Goal: Navigation & Orientation: Find specific page/section

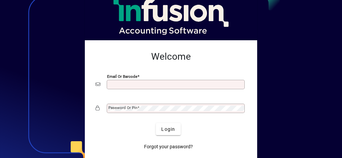
type input "**********"
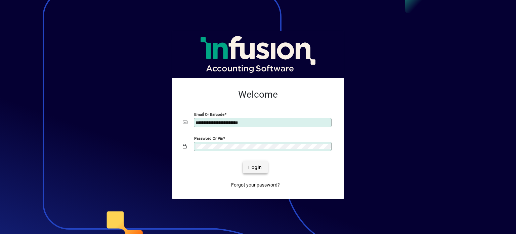
click at [250, 169] on span "Login" at bounding box center [255, 167] width 14 height 7
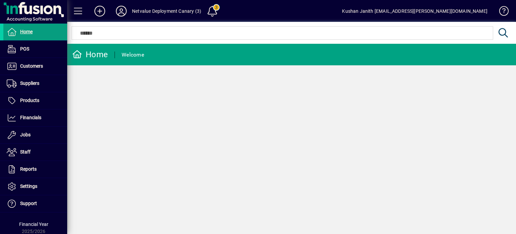
click at [154, 12] on div "Netvalue Deployment Canary (3)" at bounding box center [166, 11] width 69 height 11
drag, startPoint x: 162, startPoint y: 9, endPoint x: 120, endPoint y: 9, distance: 42.4
click at [120, 9] on mat-toolbar-row "Netvalue Deployment Canary (3) 3 Kushan Janith [EMAIL_ADDRESS][PERSON_NAME][DOM…" at bounding box center [291, 11] width 449 height 22
click at [120, 9] on icon at bounding box center [121, 11] width 13 height 11
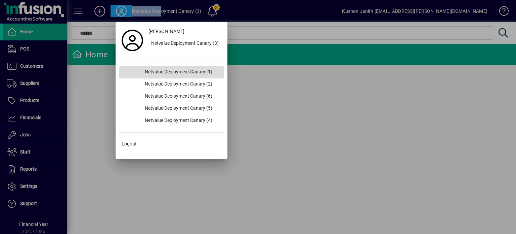
click at [196, 75] on div "Netvalue Deployment Canary (1)" at bounding box center [181, 72] width 85 height 12
